Goal: Information Seeking & Learning: Learn about a topic

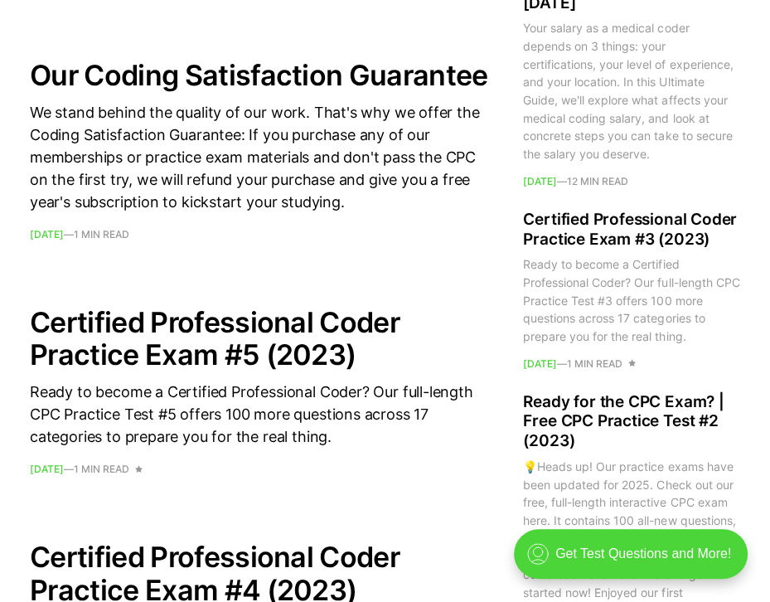
scroll to position [1161, 0]
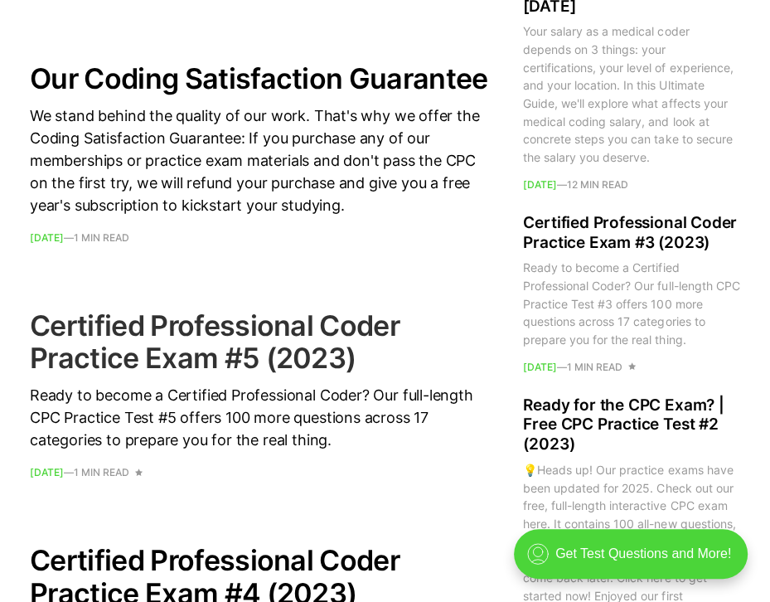
click at [326, 374] on h2 "Certified Professional Coder Practice Exam #5 (2023)" at bounding box center [260, 341] width 460 height 65
